Goal: Information Seeking & Learning: Learn about a topic

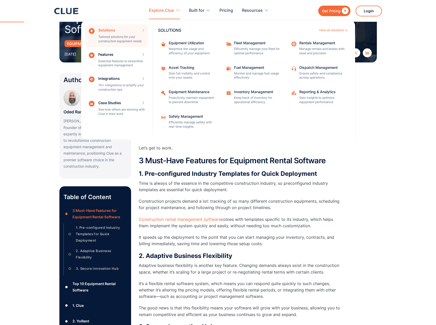
scroll to position [77, 0]
click at [114, 54] on div "Features Essential features to streamline equipment management Features View al…" at bounding box center [116, 60] width 63 height 23
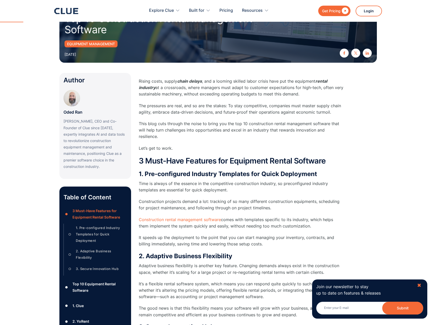
click at [418, 284] on div "✖" at bounding box center [419, 285] width 4 height 6
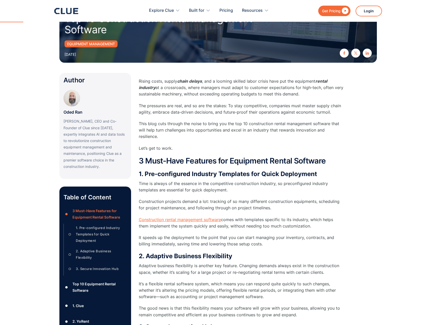
click at [186, 220] on link "Construction rental management software" at bounding box center [180, 219] width 82 height 5
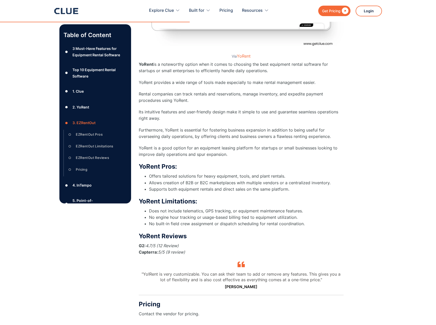
scroll to position [1664, 0]
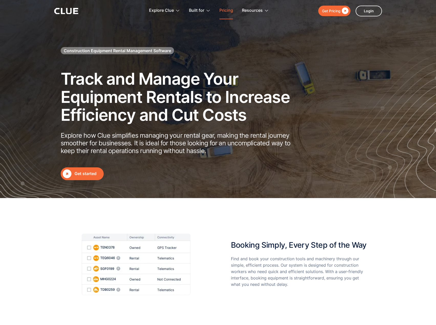
click at [226, 10] on link "Pricing" at bounding box center [226, 11] width 14 height 16
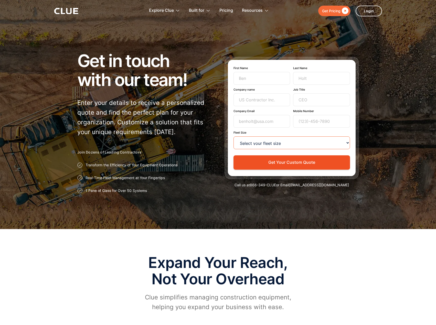
click at [347, 142] on select "Select your fleet size <15 15-99 100-499 500-999 >1000" at bounding box center [291, 142] width 116 height 13
select select "15-99"
click at [233, 136] on select "Select your fleet size <15 15-99 100-499 500-999 >1000" at bounding box center [291, 142] width 116 height 13
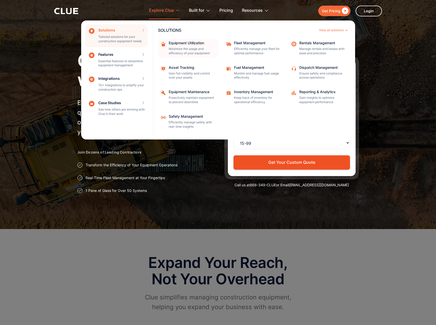
click at [190, 46] on div "Equipment Utilization Maximize the usage and efficiency of your equipment" at bounding box center [192, 48] width 46 height 14
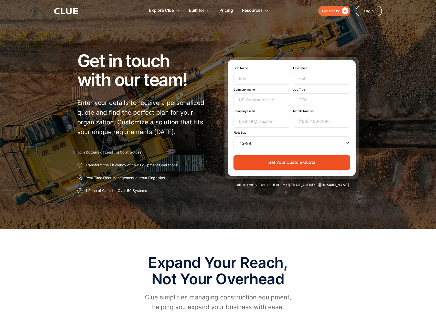
select select "15-99"
